Goal: Task Accomplishment & Management: Manage account settings

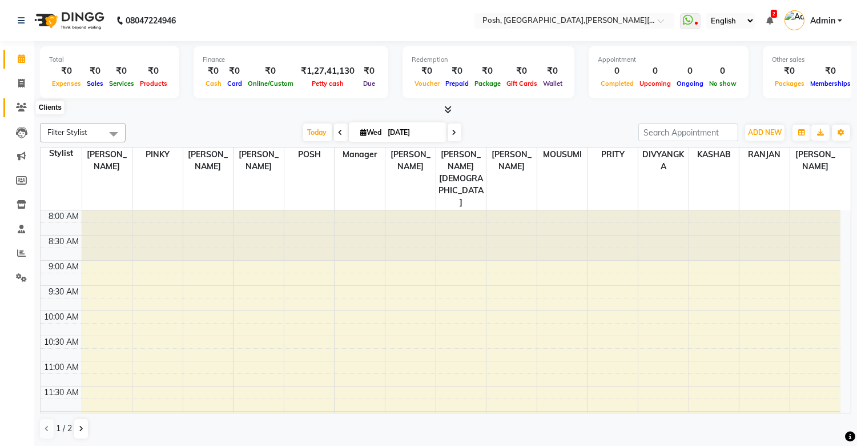
click at [21, 105] on icon at bounding box center [21, 107] width 11 height 9
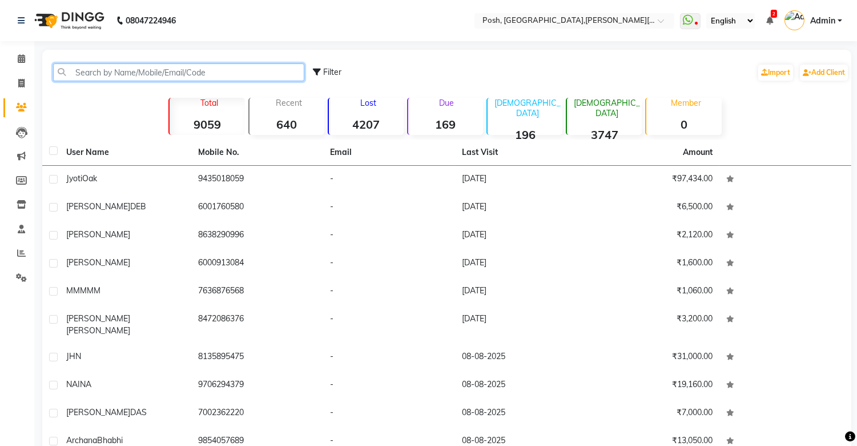
click at [121, 72] on input "text" at bounding box center [178, 72] width 251 height 18
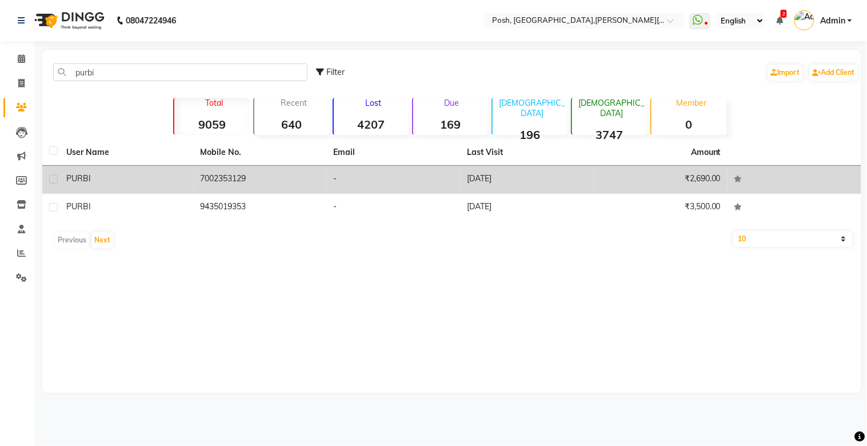
click at [231, 175] on td "7002353129" at bounding box center [260, 180] width 134 height 28
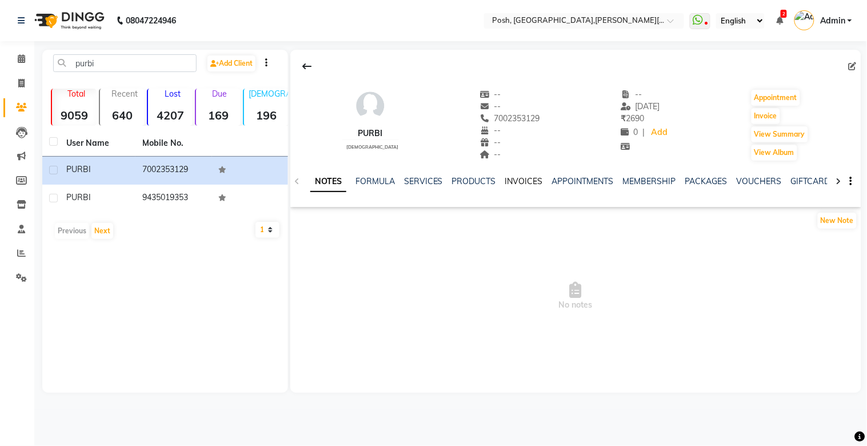
click at [524, 183] on link "INVOICES" at bounding box center [524, 181] width 38 height 10
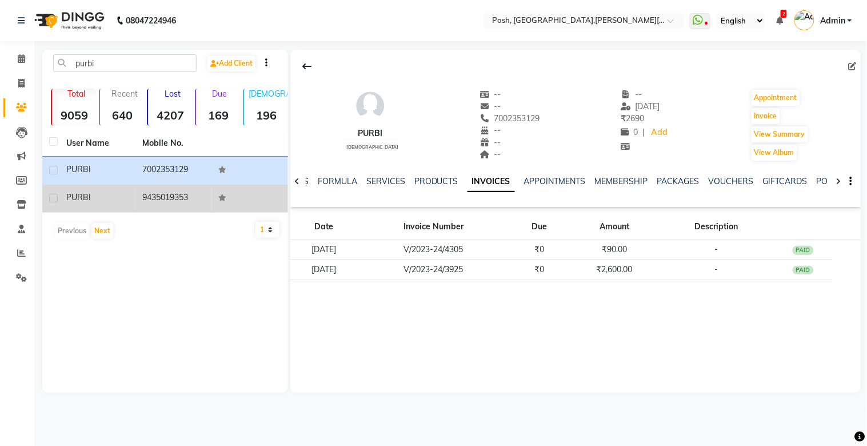
click at [203, 203] on td "9435019353" at bounding box center [173, 199] width 76 height 28
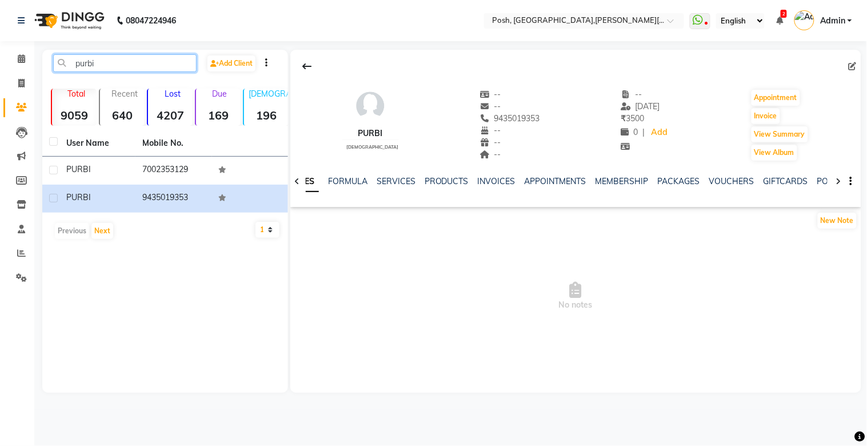
click at [109, 60] on input "purbi" at bounding box center [124, 63] width 143 height 18
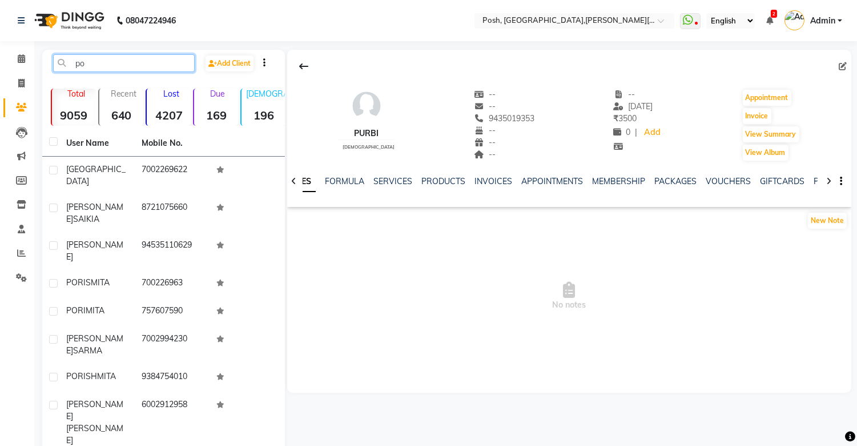
type input "p"
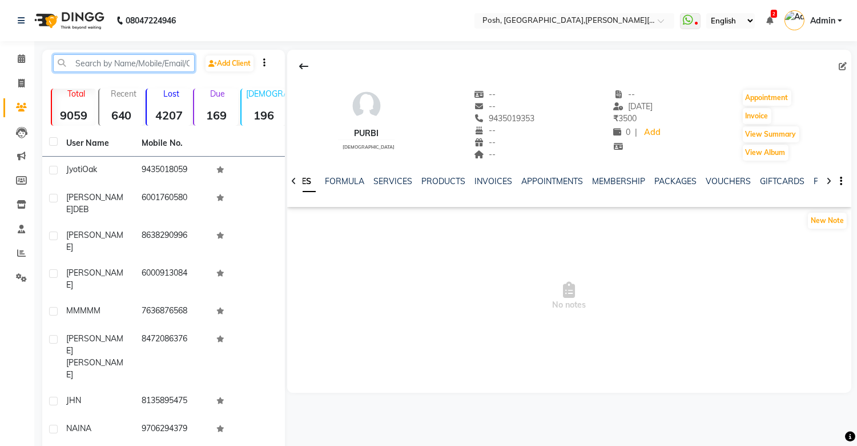
click at [95, 63] on input "text" at bounding box center [124, 63] width 142 height 18
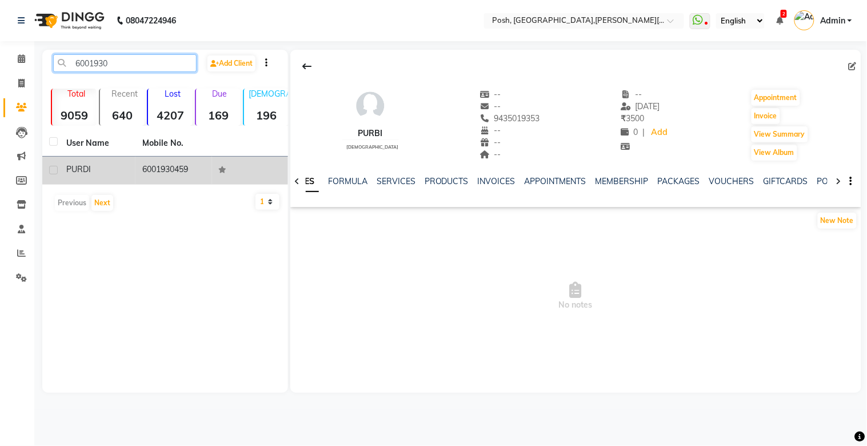
type input "6001930"
click at [165, 168] on td "6001930459" at bounding box center [173, 171] width 76 height 28
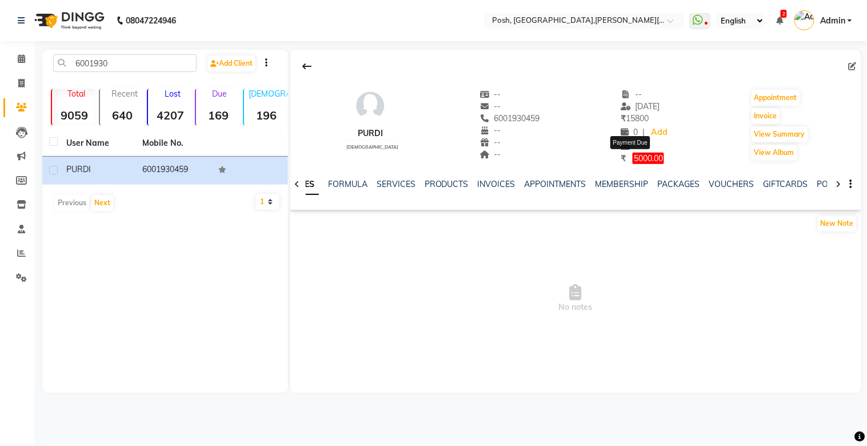
click at [632, 161] on span "5000.00" at bounding box center [647, 158] width 31 height 11
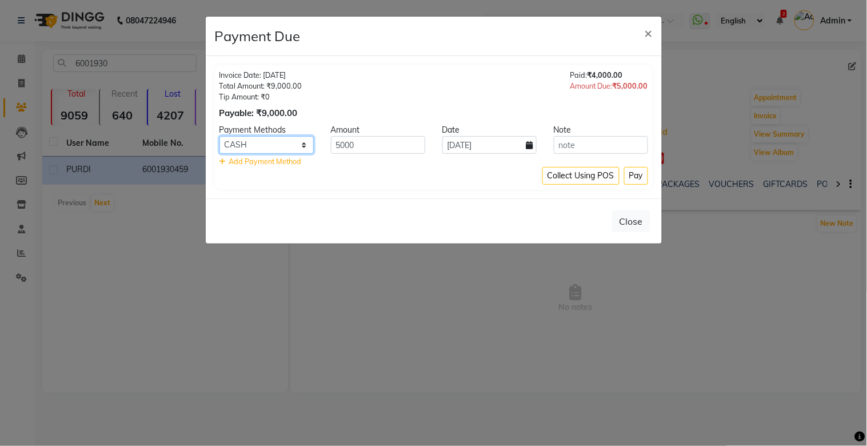
click at [259, 149] on select "CASH CARD ONLINE CUSTOM GPay PayTM PhonePe UPI NearBuy Loan BharatPay Cheque Mo…" at bounding box center [266, 145] width 94 height 18
select select "2"
click at [219, 136] on select "CASH CARD ONLINE CUSTOM GPay PayTM PhonePe UPI NearBuy Loan BharatPay Cheque Mo…" at bounding box center [266, 145] width 94 height 18
click at [629, 179] on button "Pay" at bounding box center [636, 176] width 24 height 18
